Goal: Information Seeking & Learning: Learn about a topic

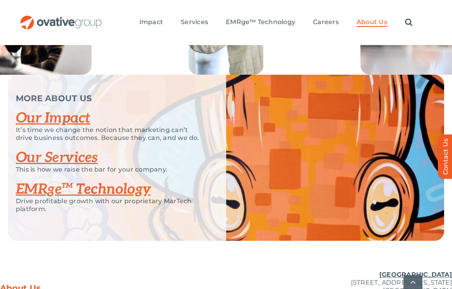
scroll to position [1707, 0]
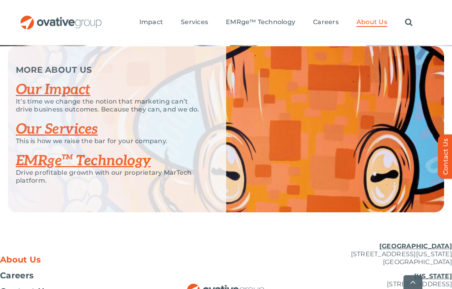
click at [96, 169] on link "EMRge™ Technology" at bounding box center [83, 160] width 135 height 17
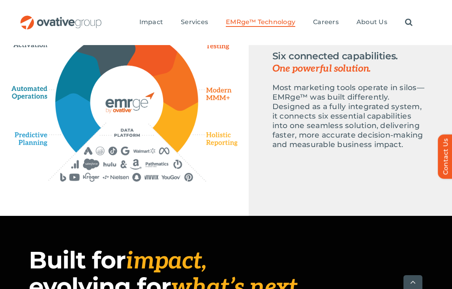
scroll to position [352, 0]
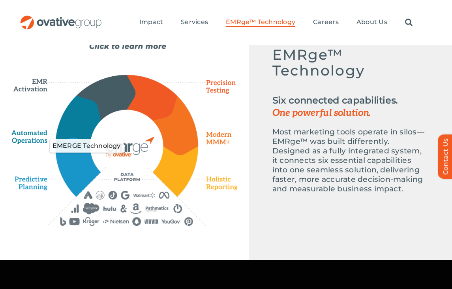
click at [152, 144] on icon "EMERGE Technology" at bounding box center [126, 145] width 73 height 73
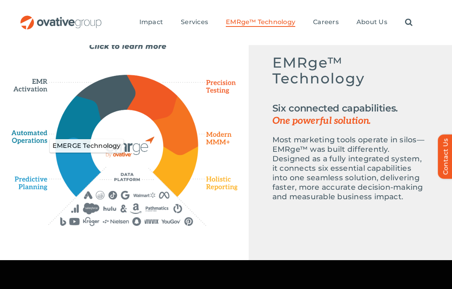
click at [132, 111] on icon "EMERGE Technology" at bounding box center [126, 145] width 73 height 73
click at [71, 95] on div "Emerge-asset EMRge™ Technology Six connected capabilities. One powerful solutio…" at bounding box center [124, 134] width 226 height 183
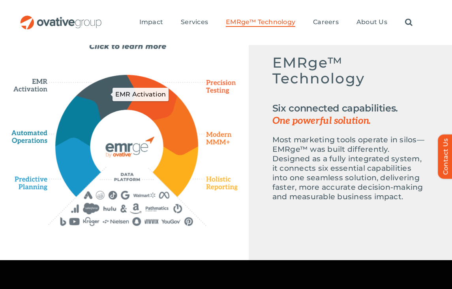
click at [104, 95] on icon "EMR Activation" at bounding box center [106, 97] width 58 height 45
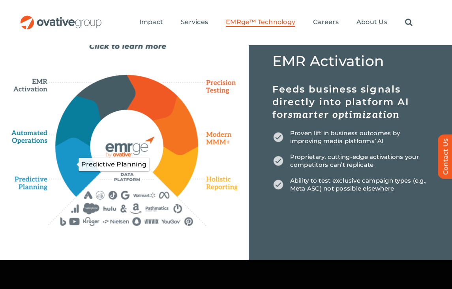
click at [79, 169] on icon "Predictive Planning" at bounding box center [78, 166] width 45 height 58
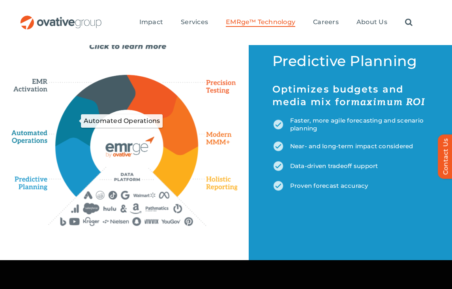
click at [75, 132] on icon "Automated Operations" at bounding box center [78, 121] width 46 height 51
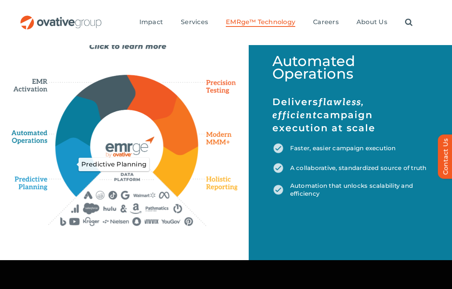
click at [73, 162] on icon "Predictive Planning" at bounding box center [78, 166] width 45 height 58
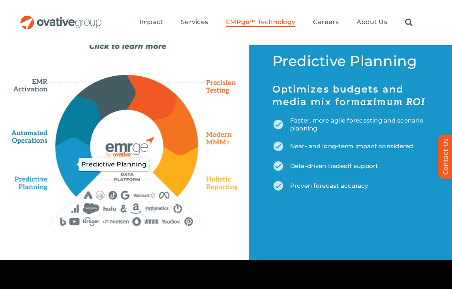
click at [69, 137] on icon "Automated Operations" at bounding box center [78, 121] width 46 height 51
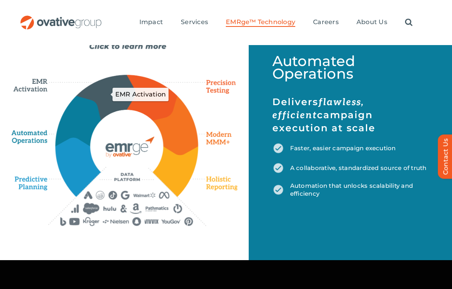
click at [116, 86] on icon "EMR Activation" at bounding box center [106, 97] width 58 height 45
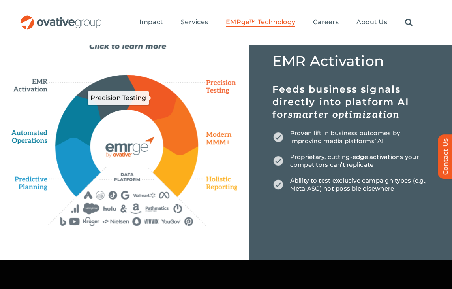
click at [148, 84] on icon "Precision Testing" at bounding box center [152, 97] width 51 height 45
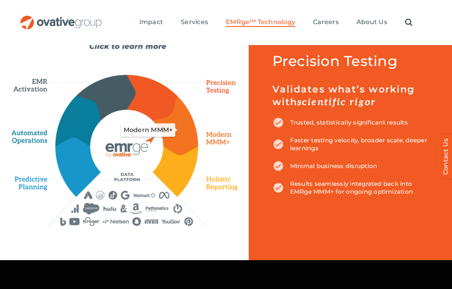
click at [174, 129] on icon "Modern MMM+" at bounding box center [175, 124] width 45 height 59
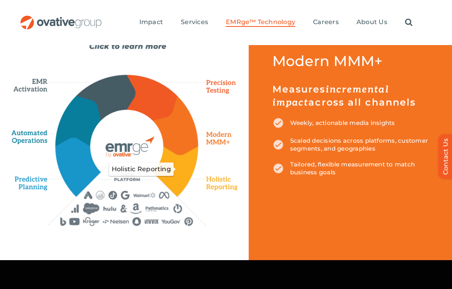
click at [181, 178] on icon "Holistic Reporting" at bounding box center [175, 171] width 45 height 49
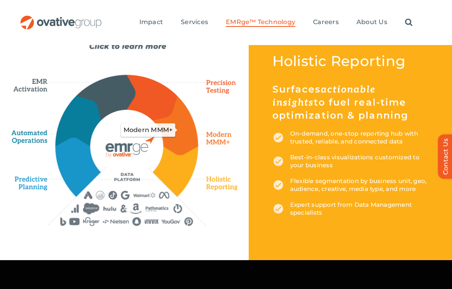
click at [181, 132] on icon "Modern MMM+" at bounding box center [175, 124] width 45 height 59
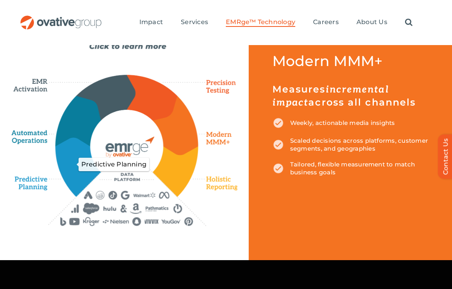
click at [67, 167] on icon "Predictive Planning" at bounding box center [78, 166] width 45 height 58
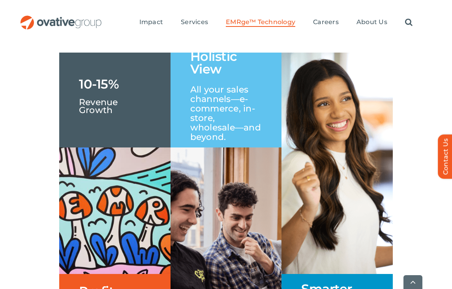
scroll to position [1237, 0]
